Goal: Task Accomplishment & Management: Use online tool/utility

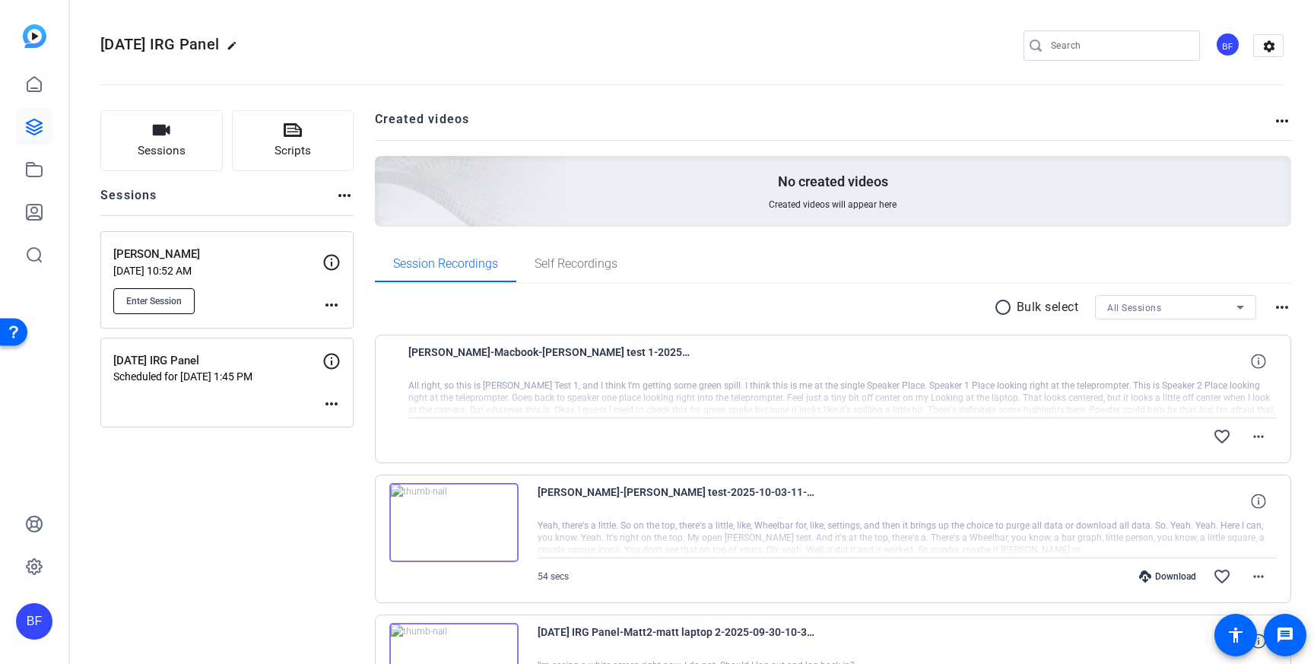
click at [168, 295] on span "Enter Session" at bounding box center [153, 301] width 55 height 12
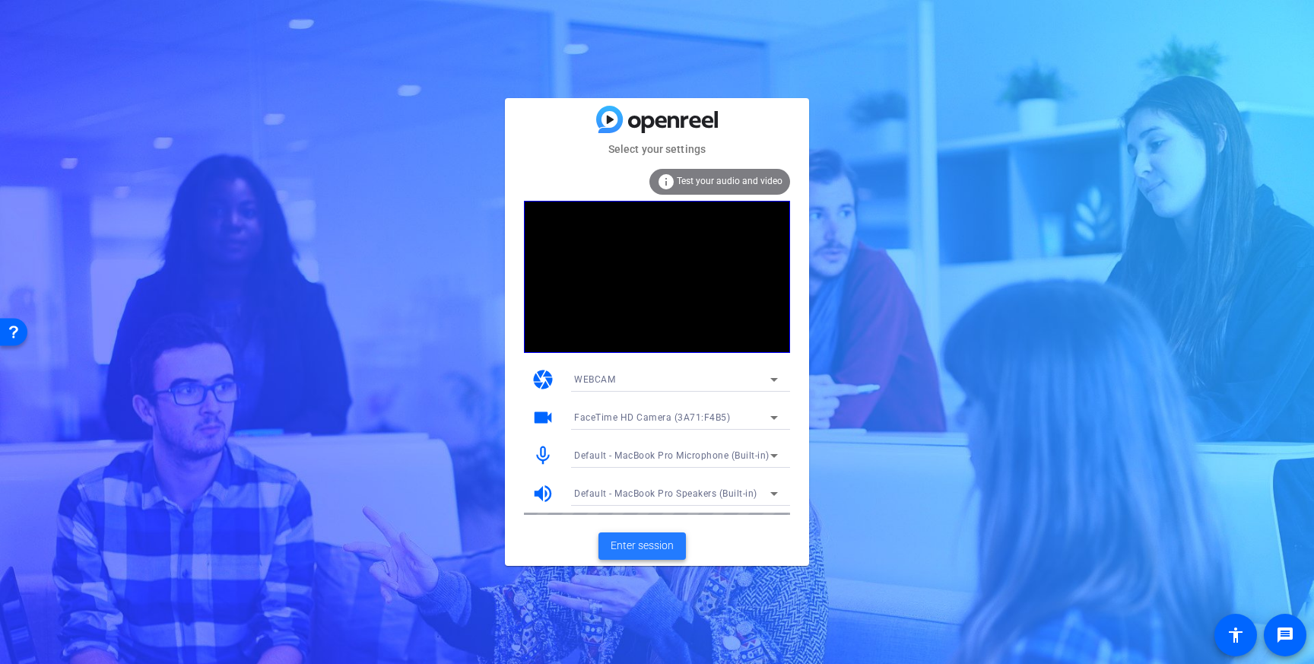
click at [636, 533] on span at bounding box center [641, 546] width 87 height 36
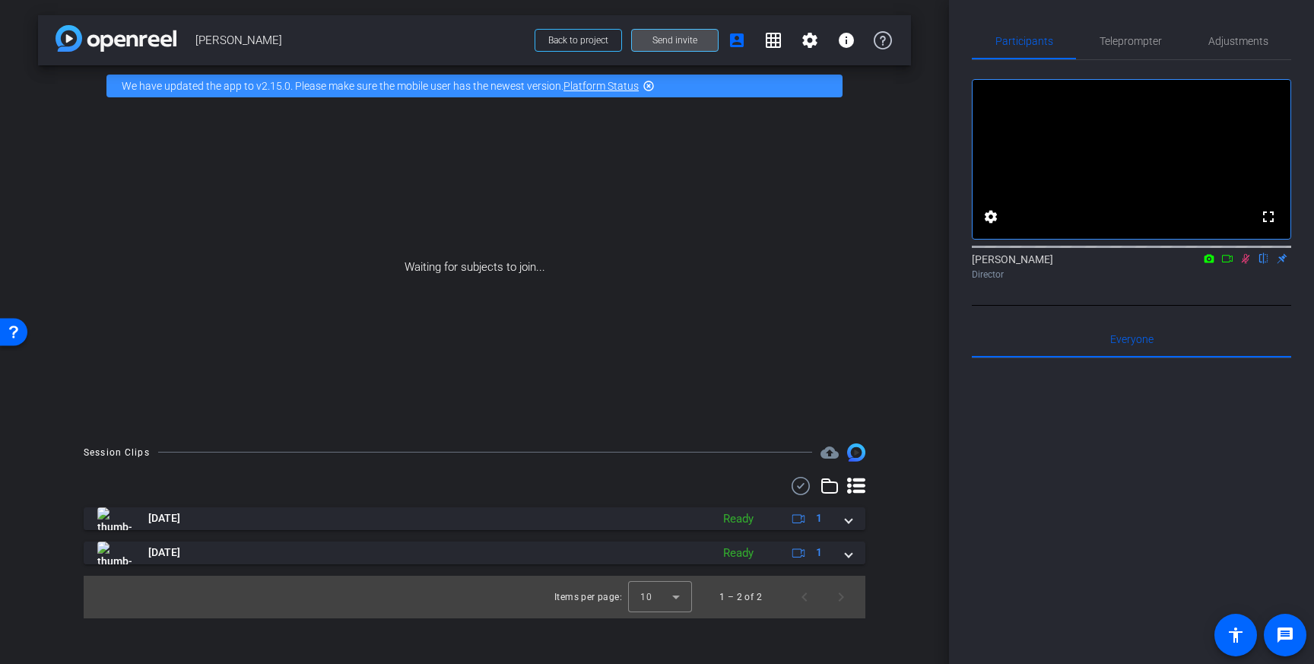
click at [690, 51] on span at bounding box center [675, 40] width 86 height 36
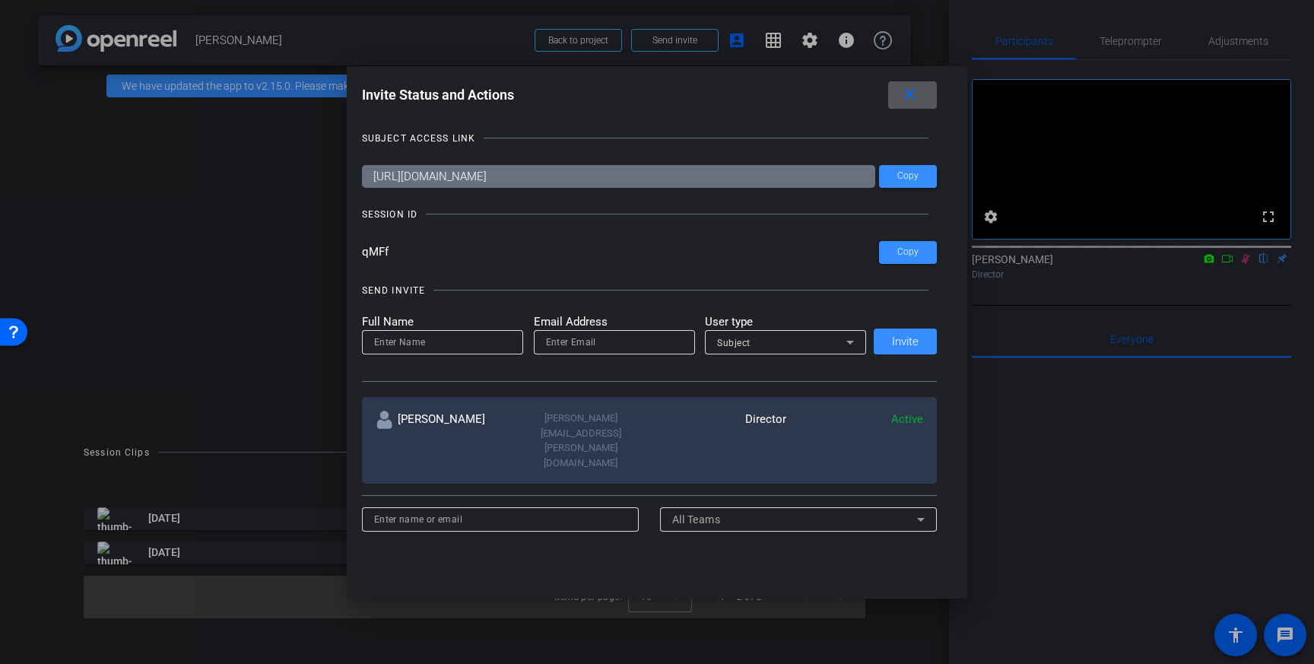
click at [320, 244] on div at bounding box center [657, 332] width 1314 height 664
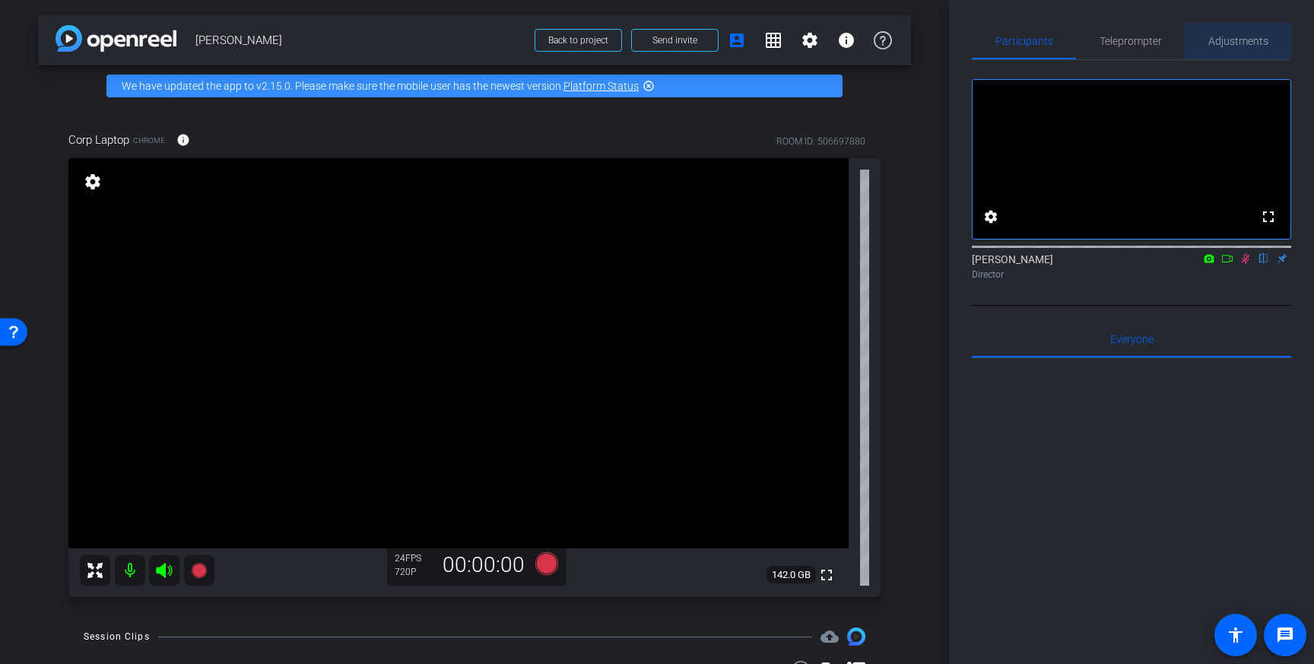
click at [1209, 47] on span "Adjustments" at bounding box center [1238, 41] width 60 height 36
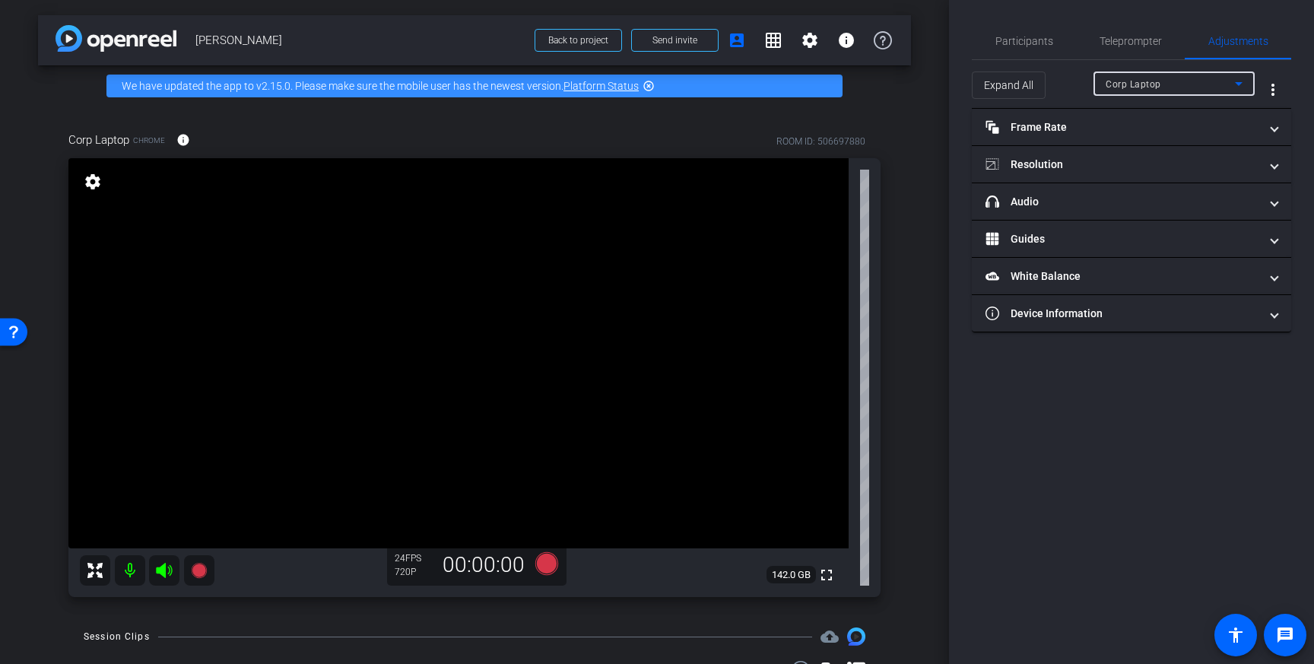
click at [1176, 77] on div "Corp Laptop" at bounding box center [1169, 84] width 129 height 19
click at [1054, 155] on div at bounding box center [657, 332] width 1314 height 664
click at [1054, 155] on mat-expansion-panel-header "Resolution" at bounding box center [1131, 164] width 319 height 36
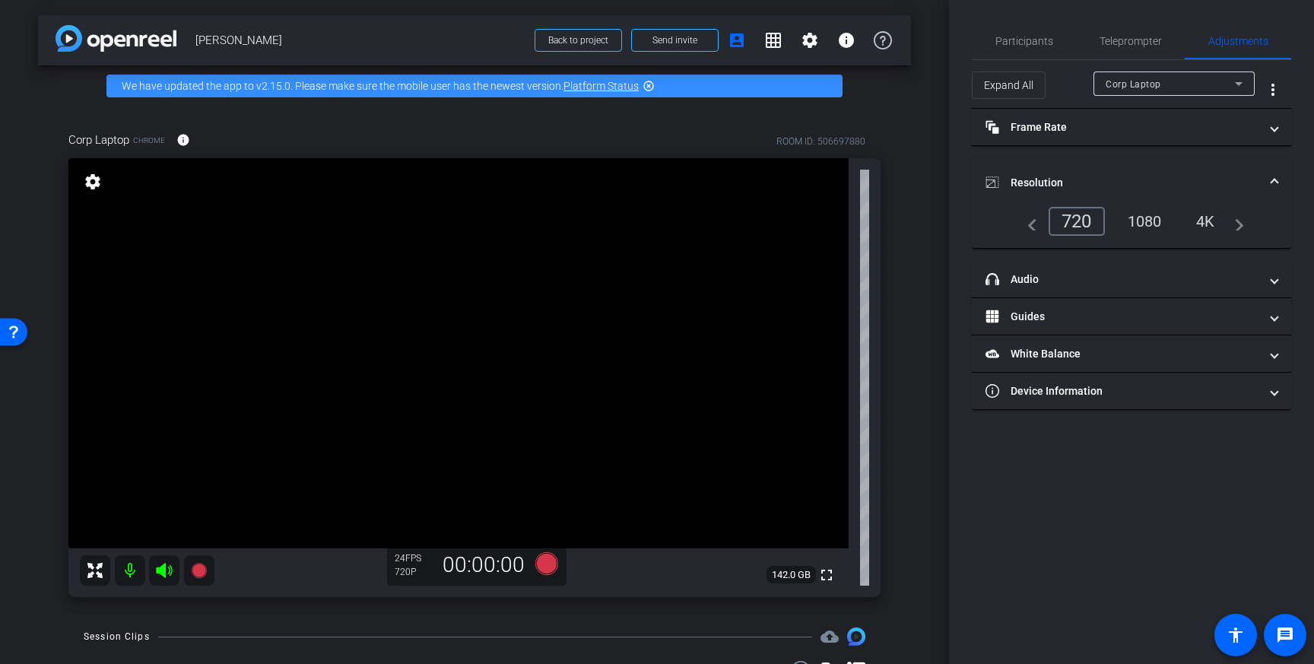
click at [1197, 214] on div "4K" at bounding box center [1205, 221] width 42 height 26
click at [546, 557] on icon at bounding box center [546, 563] width 23 height 23
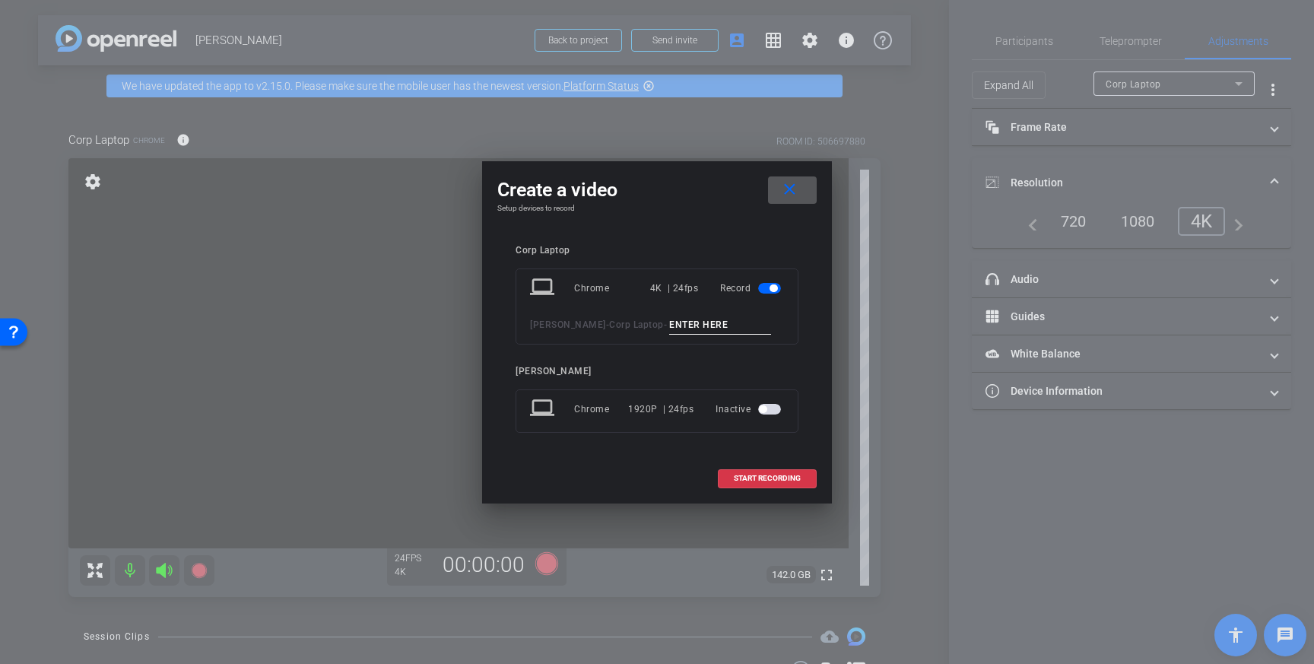
click at [727, 324] on input at bounding box center [720, 324] width 102 height 19
type input "[PERSON_NAME] Test 2"
click at [778, 485] on span at bounding box center [766, 478] width 97 height 36
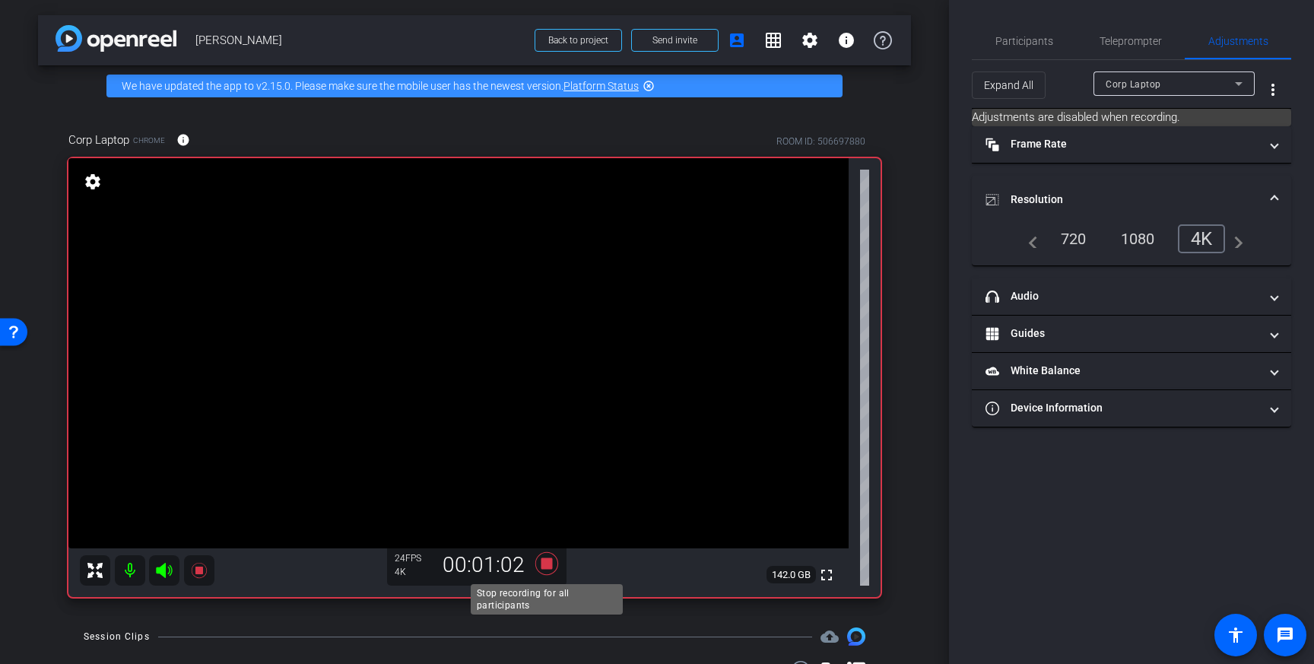
click at [550, 556] on icon at bounding box center [546, 563] width 36 height 27
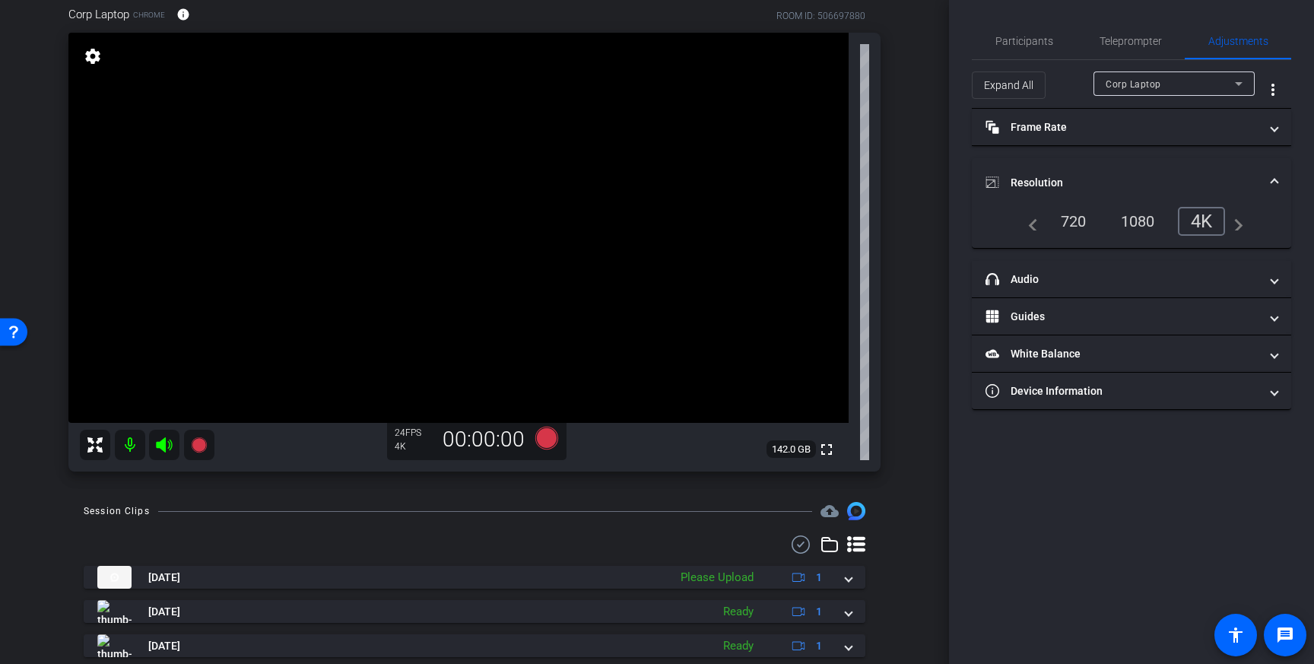
scroll to position [173, 0]
